Goal: Task Accomplishment & Management: Complete application form

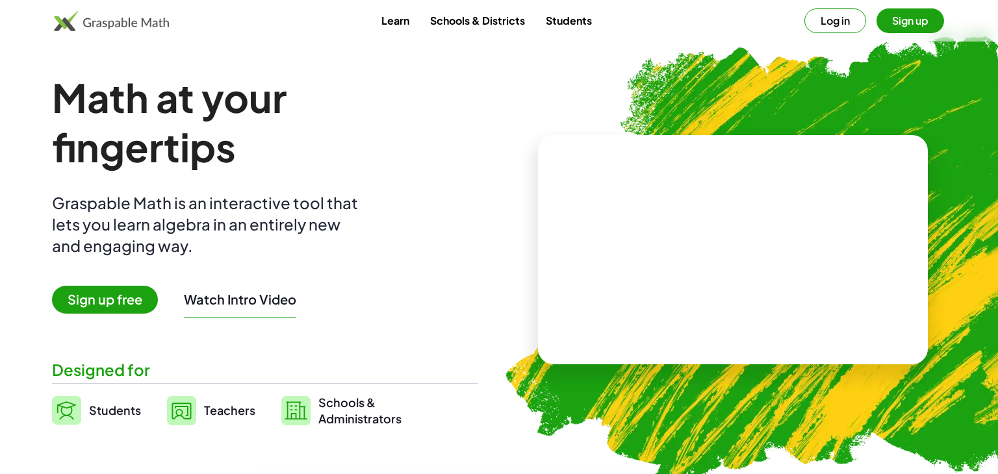
click at [906, 14] on button "Sign up" at bounding box center [910, 20] width 68 height 25
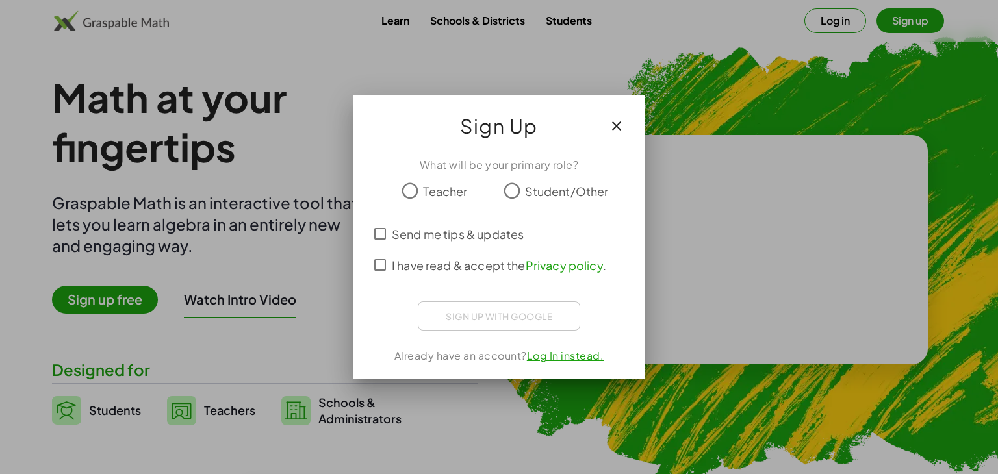
click at [612, 118] on icon "button" at bounding box center [617, 126] width 16 height 16
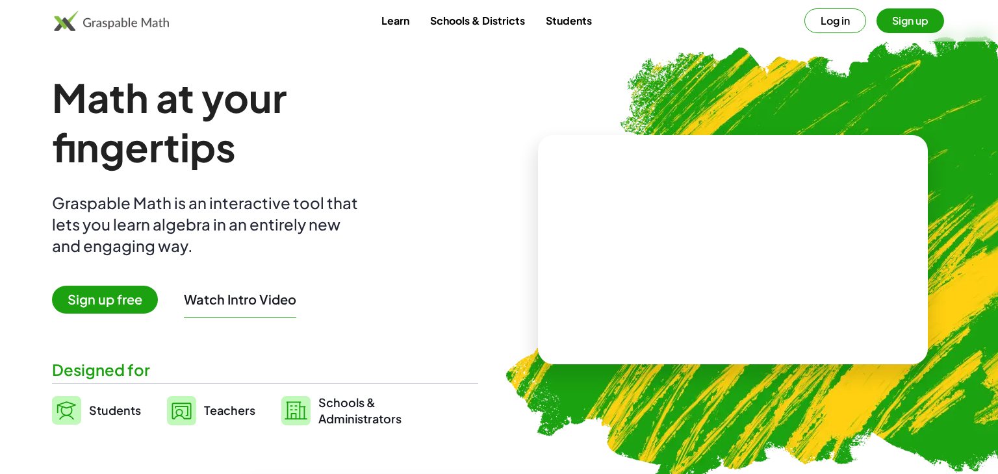
click at [896, 16] on button "Sign up" at bounding box center [910, 20] width 68 height 25
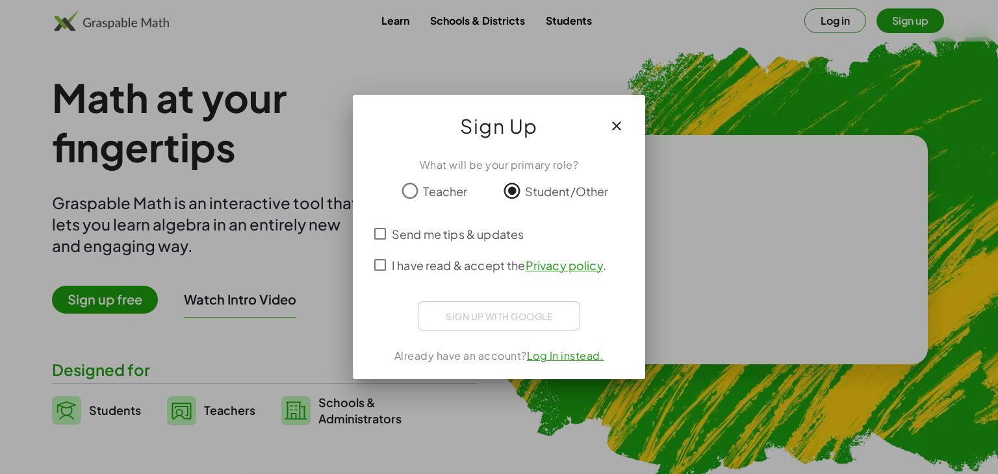
click at [515, 318] on div "Sign up with Google Sign in with Google Sign in with Google. Opens in new tab" at bounding box center [499, 315] width 162 height 29
click at [448, 315] on div "Sign up with Google Sign in with Google Sign in with Google. Opens in new tab" at bounding box center [499, 315] width 162 height 29
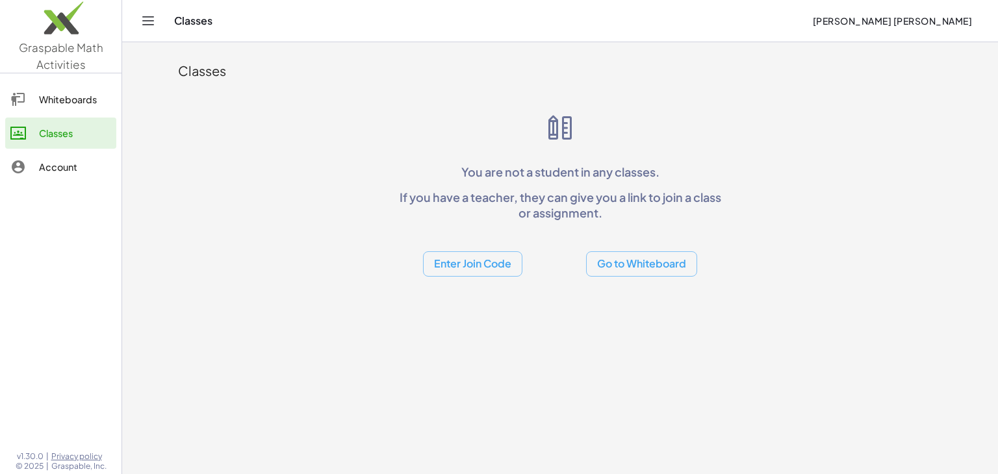
click at [482, 268] on button "Enter Join Code" at bounding box center [472, 263] width 99 height 25
click at [451, 303] on div "Join Class" at bounding box center [472, 298] width 79 height 16
click at [45, 107] on link "Whiteboards" at bounding box center [60, 99] width 111 height 31
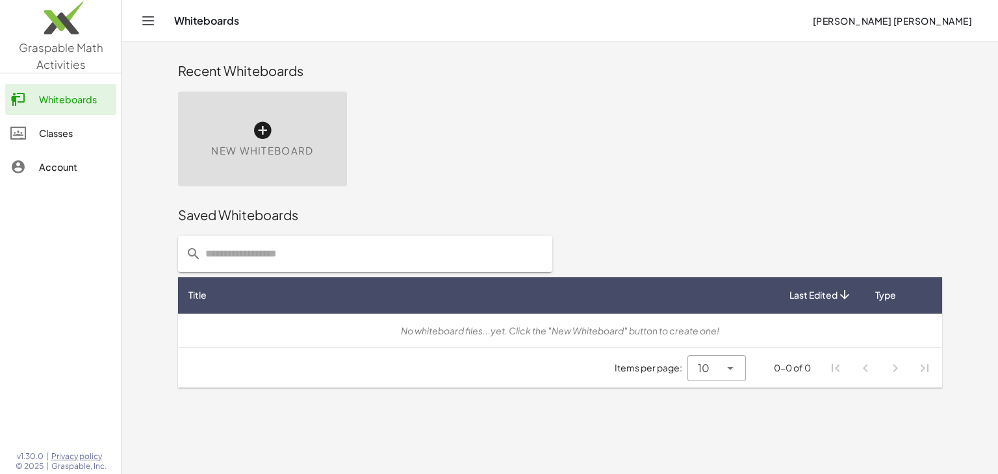
click at [716, 370] on div "10 **" at bounding box center [703, 368] width 32 height 26
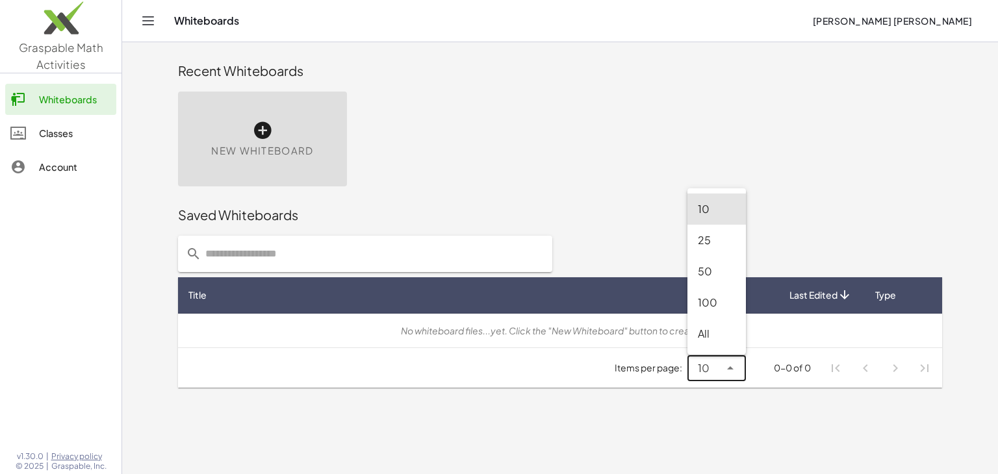
click at [719, 370] on div "10 **" at bounding box center [703, 368] width 32 height 26
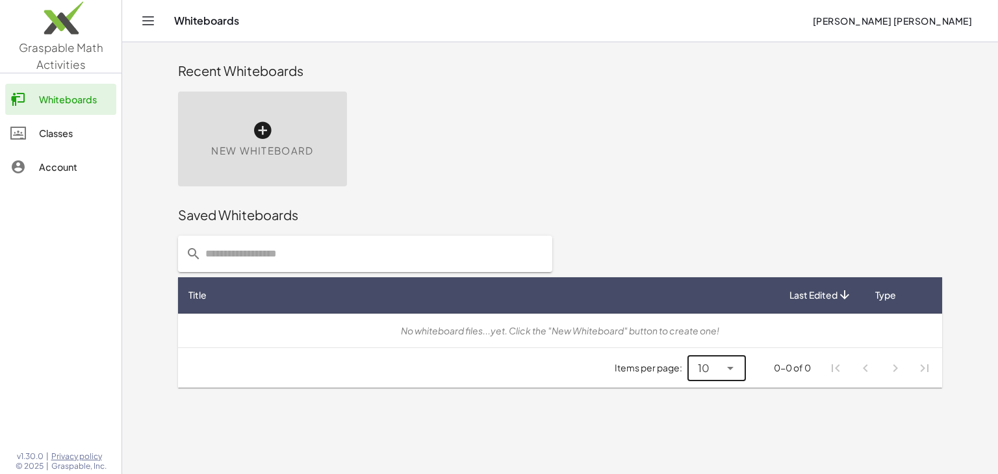
click at [53, 147] on link "Classes" at bounding box center [60, 133] width 111 height 31
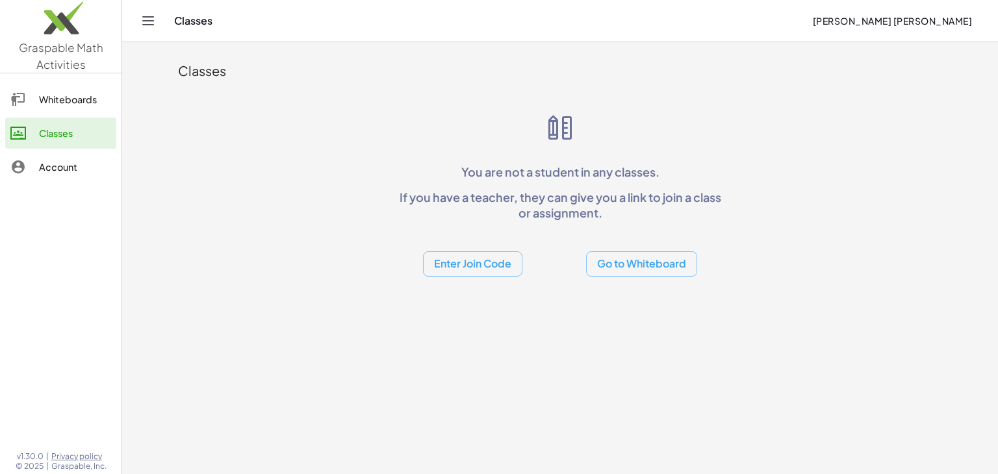
click at [51, 166] on div "Account" at bounding box center [75, 167] width 72 height 16
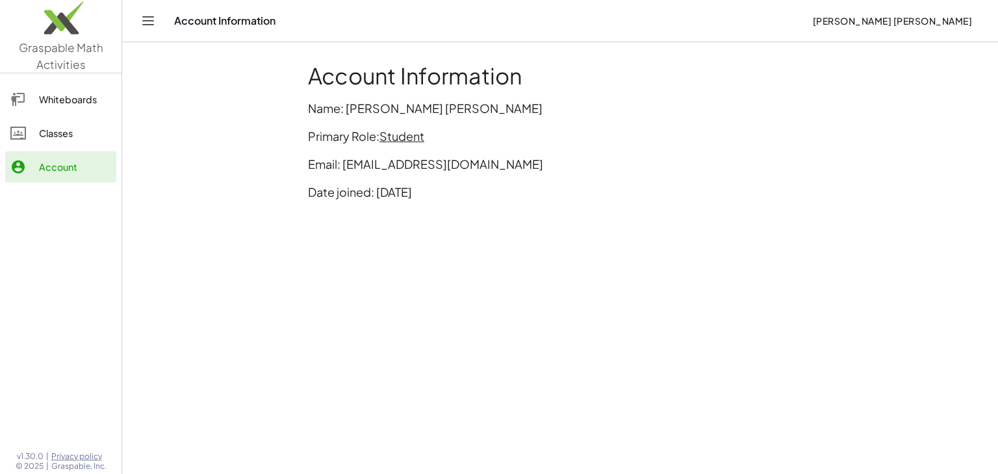
click at [50, 142] on link "Classes" at bounding box center [60, 133] width 111 height 31
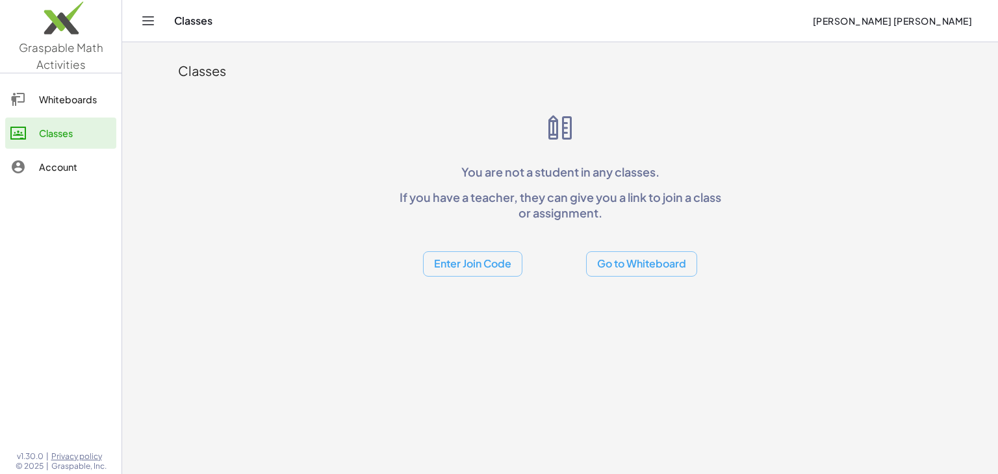
click at [498, 262] on button "Enter Join Code" at bounding box center [472, 263] width 99 height 25
click at [496, 293] on div "Join Class" at bounding box center [472, 298] width 79 height 16
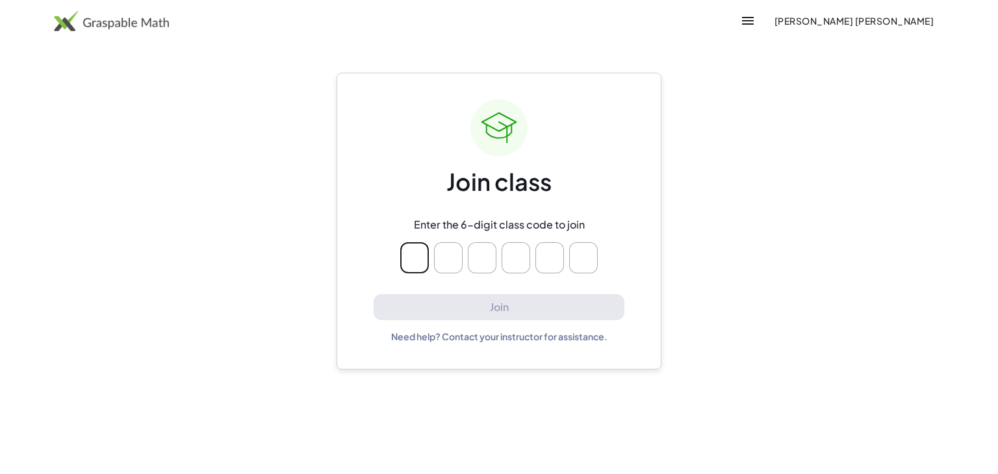
type input "*"
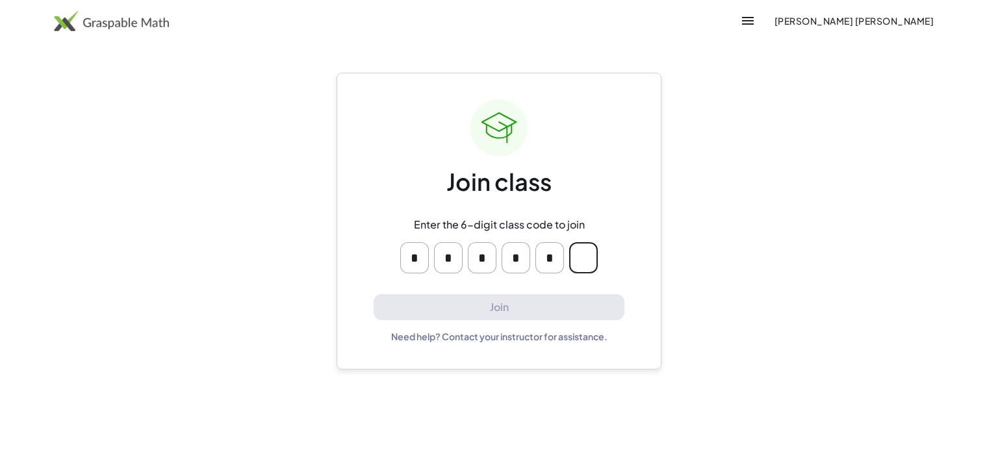
type input "*"
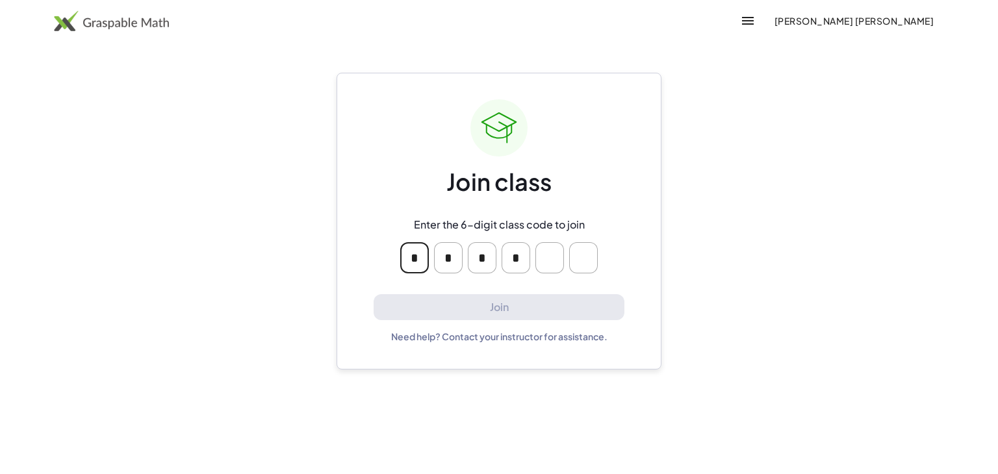
type input "*"
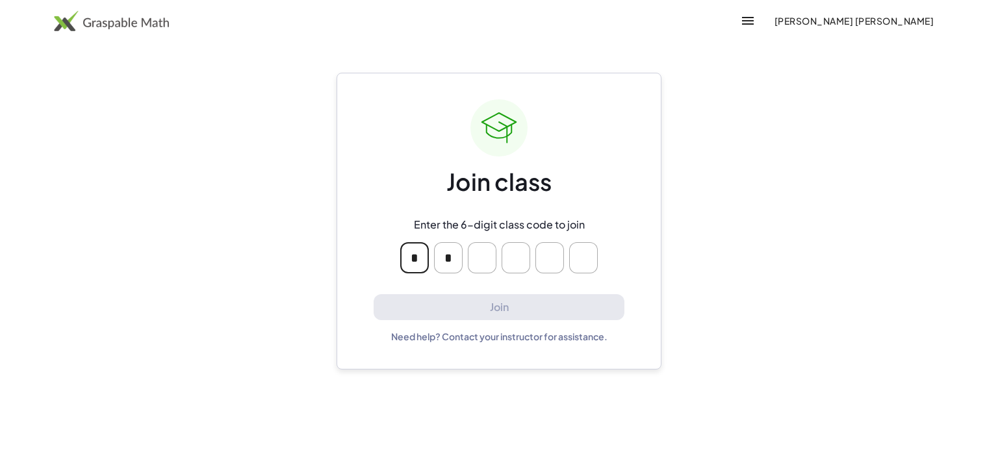
type input "*"
click at [755, 25] on icon "button" at bounding box center [748, 21] width 16 height 16
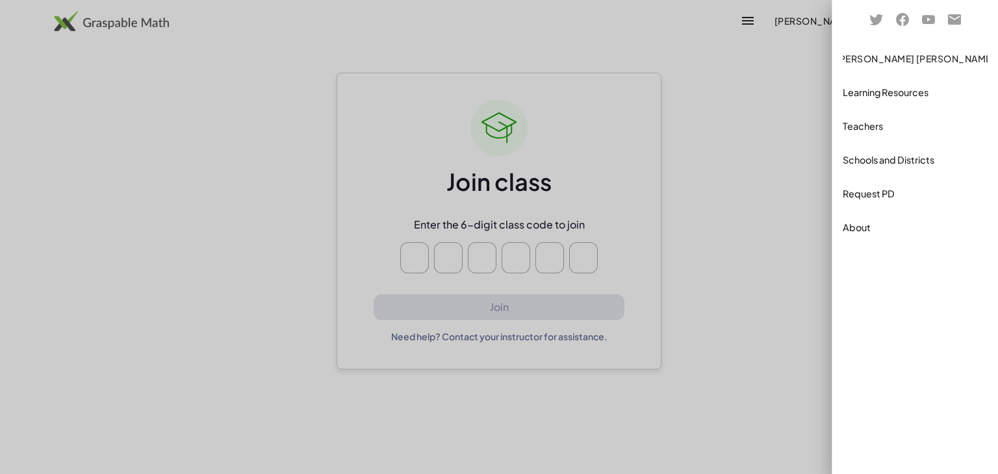
click at [850, 160] on div "Schools and Districts" at bounding box center [915, 160] width 145 height 16
